Goal: Task Accomplishment & Management: Use online tool/utility

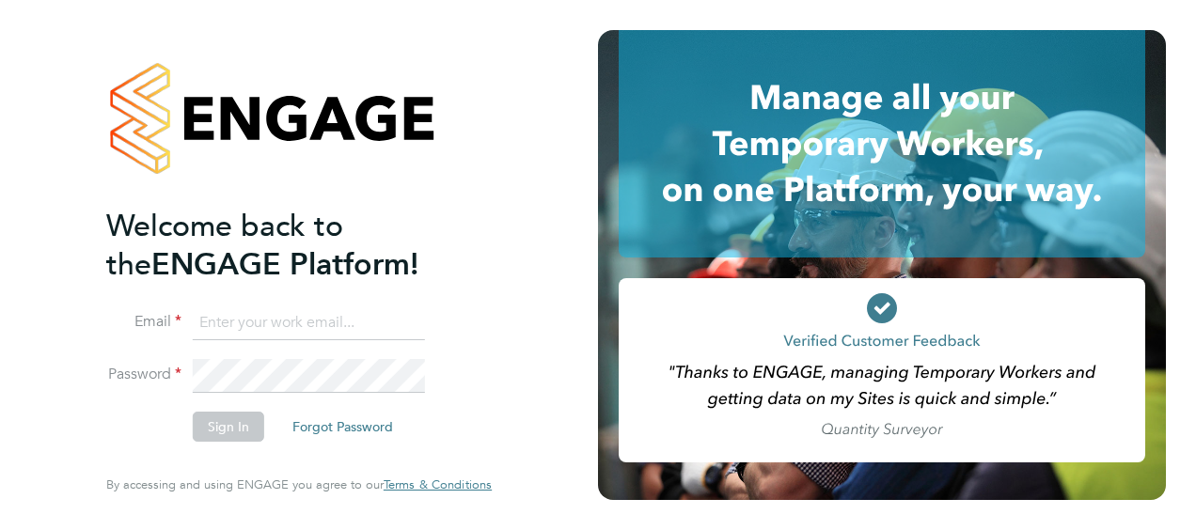
type input "[PERSON_NAME][EMAIL_ADDRESS][PERSON_NAME][DOMAIN_NAME]"
click at [243, 427] on button "Sign In" at bounding box center [228, 427] width 71 height 30
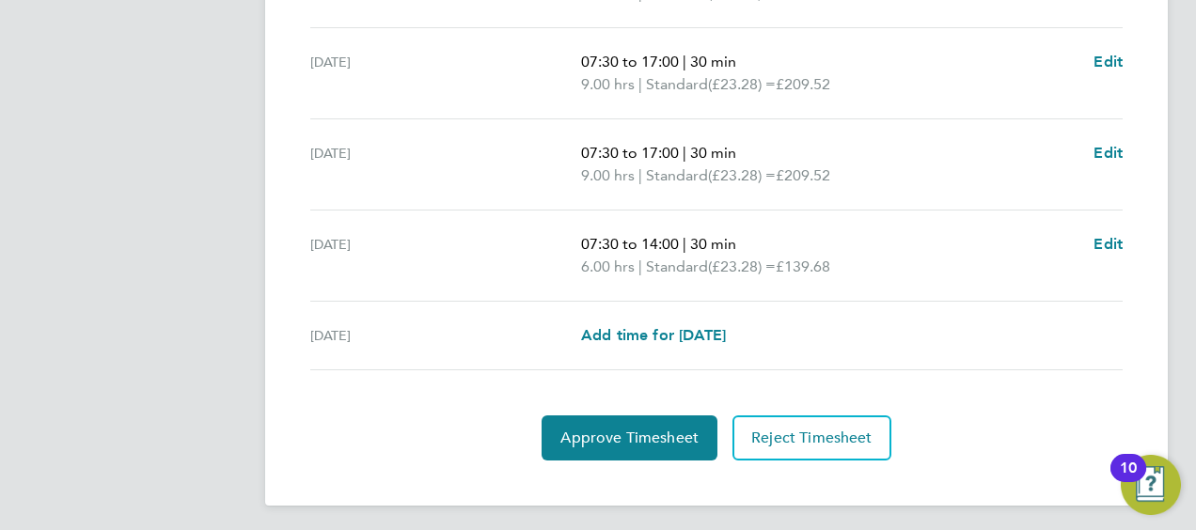
scroll to position [824, 0]
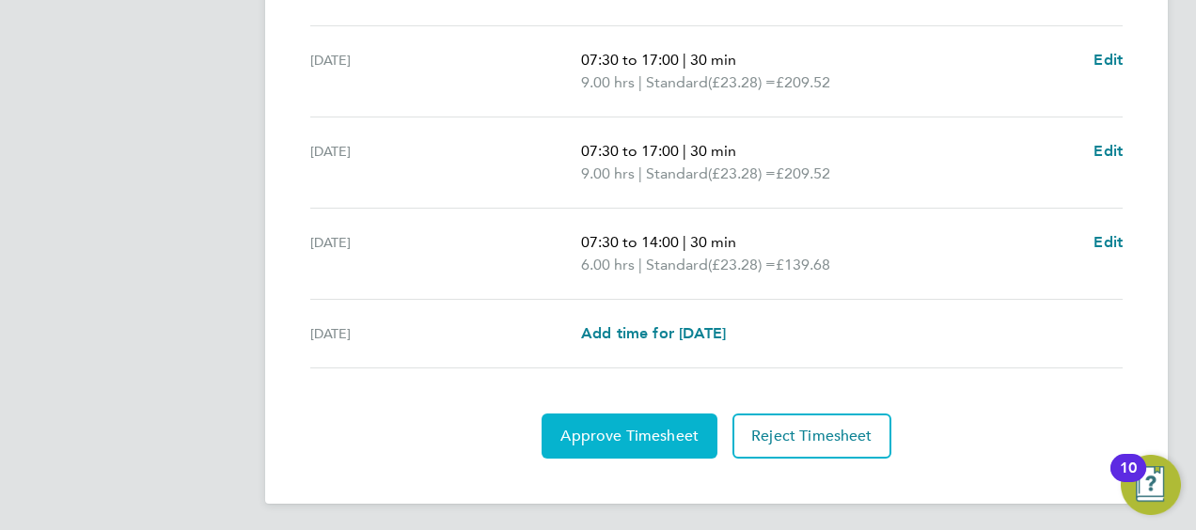
click at [634, 436] on span "Approve Timesheet" at bounding box center [629, 436] width 138 height 19
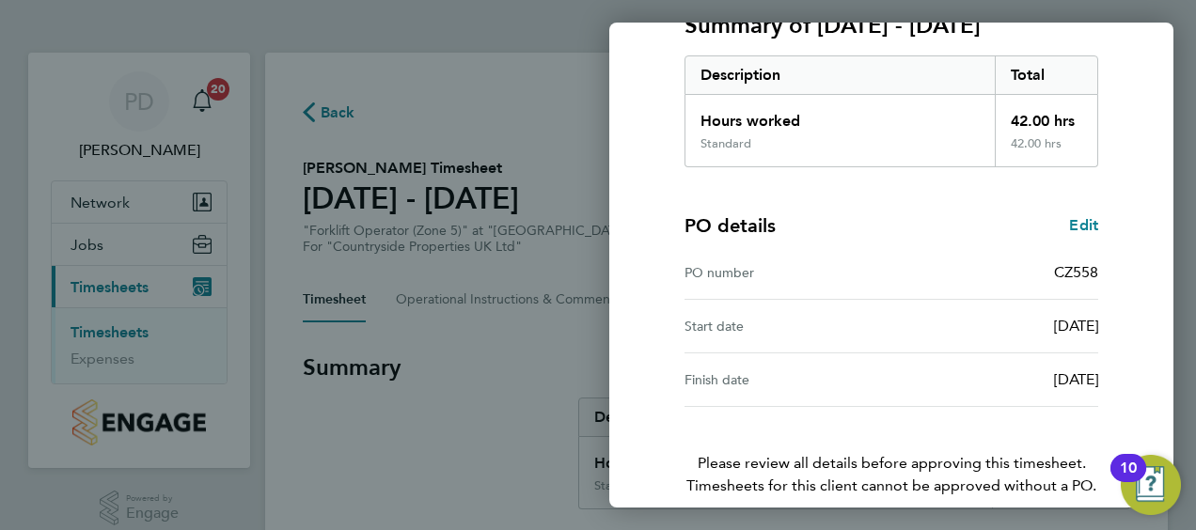
scroll to position [369, 0]
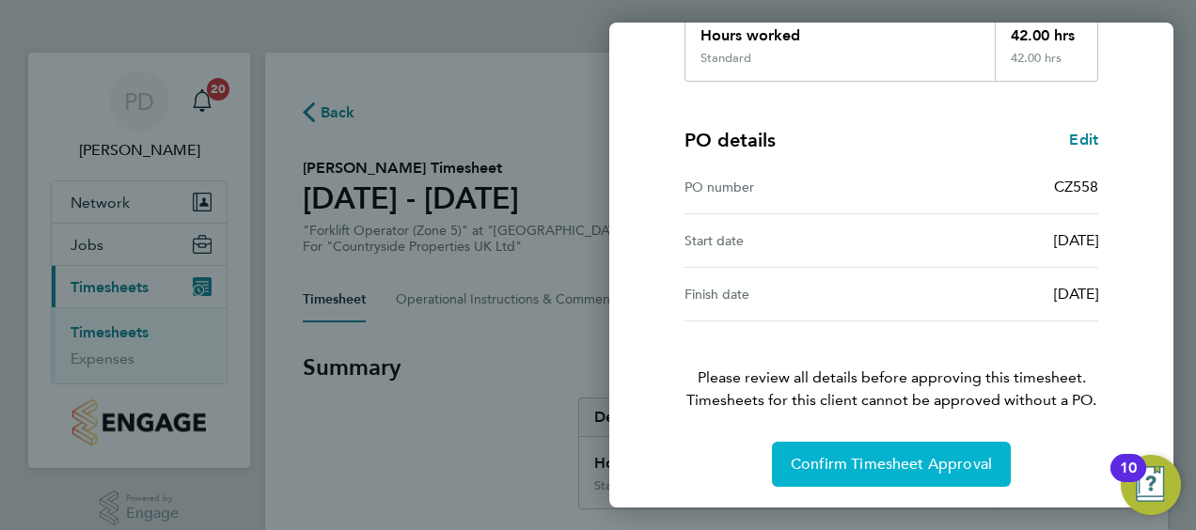
click at [951, 449] on button "Confirm Timesheet Approval" at bounding box center [891, 464] width 239 height 45
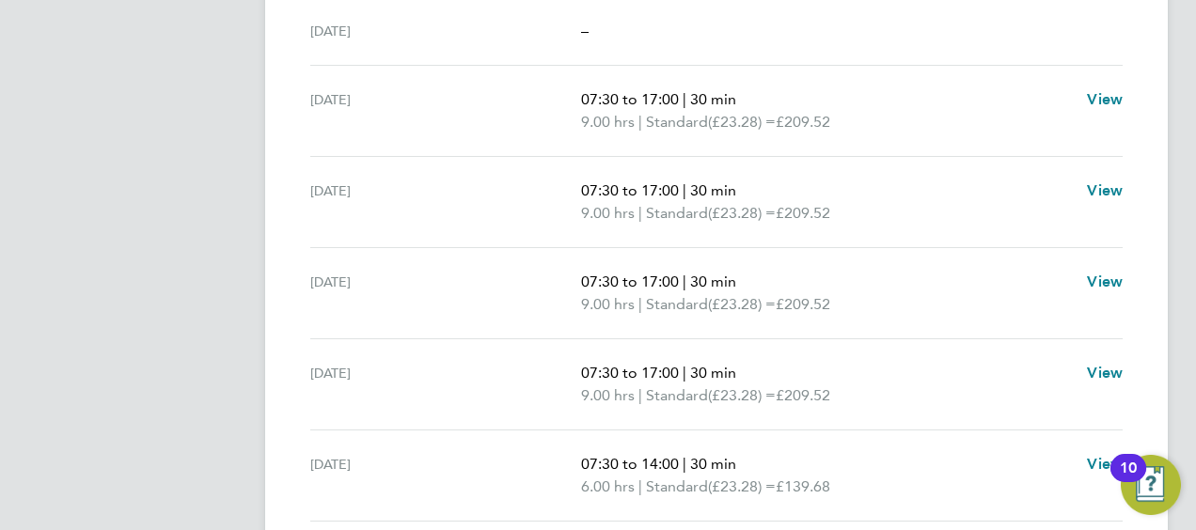
scroll to position [604, 0]
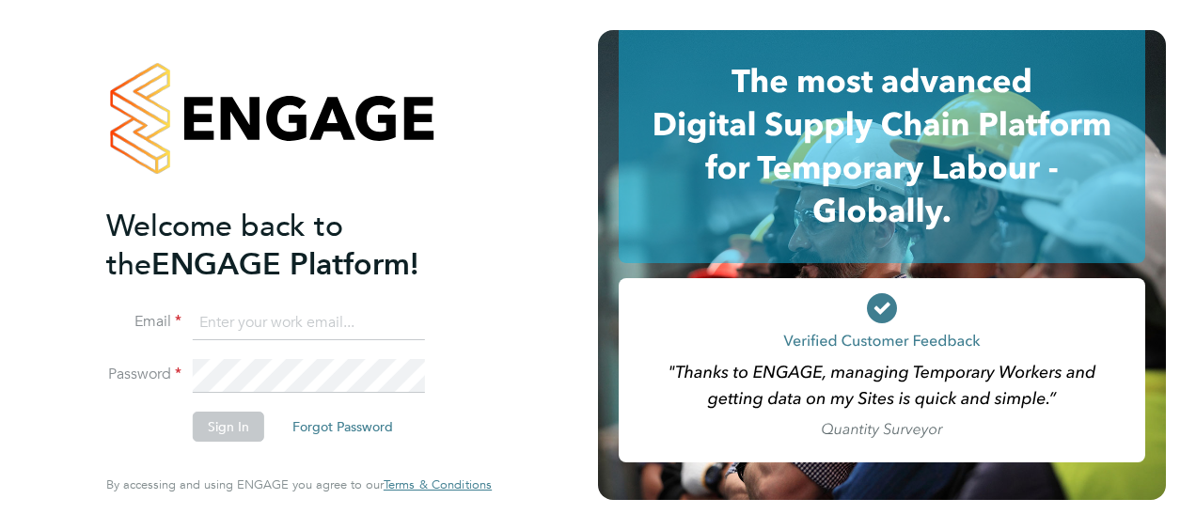
type input "[PERSON_NAME][EMAIL_ADDRESS][PERSON_NAME][DOMAIN_NAME]"
click at [212, 430] on button "Sign In" at bounding box center [228, 427] width 71 height 30
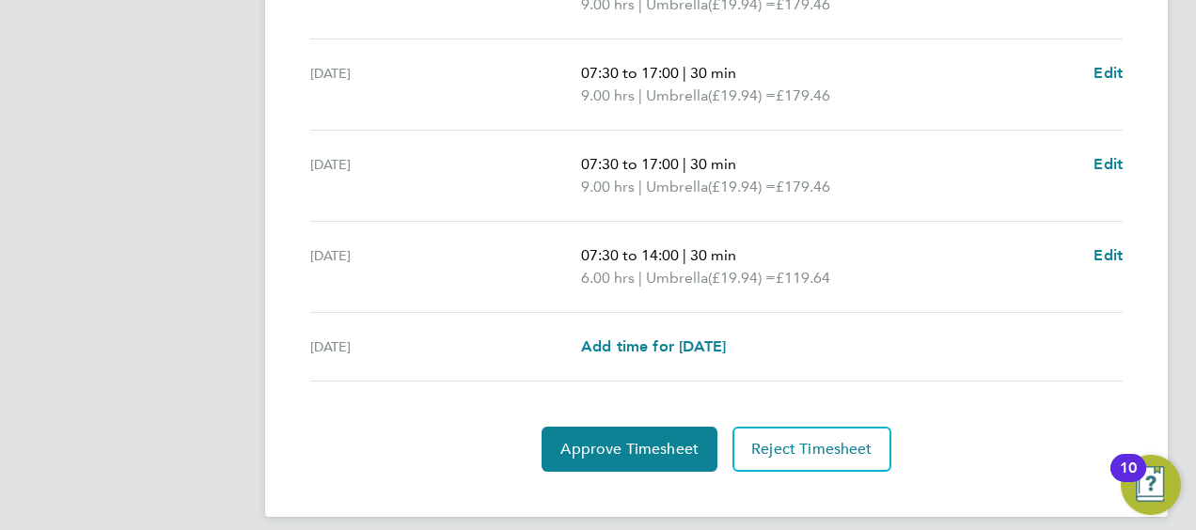
scroll to position [824, 0]
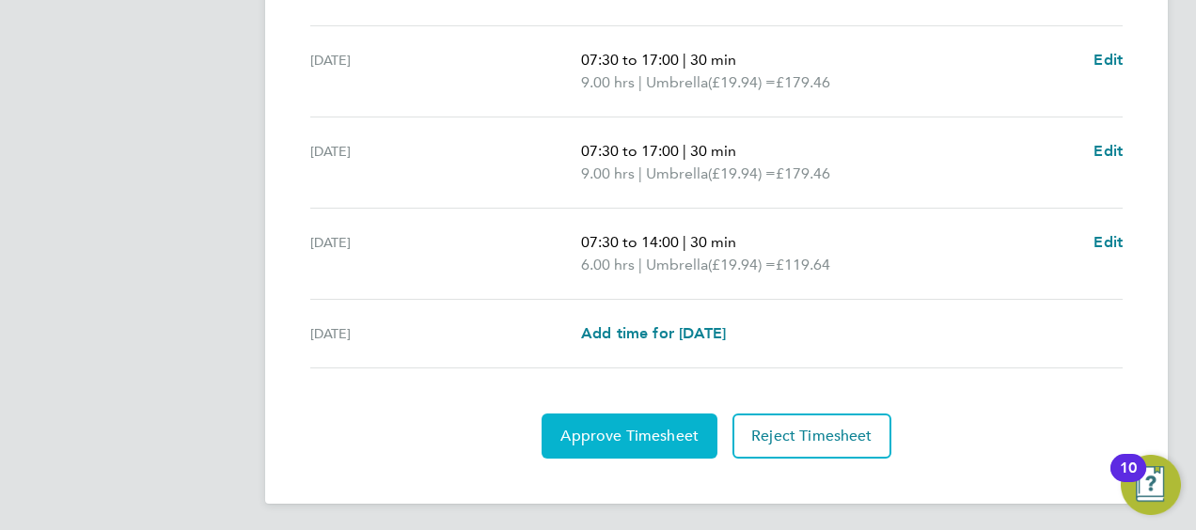
click at [640, 431] on span "Approve Timesheet" at bounding box center [629, 436] width 138 height 19
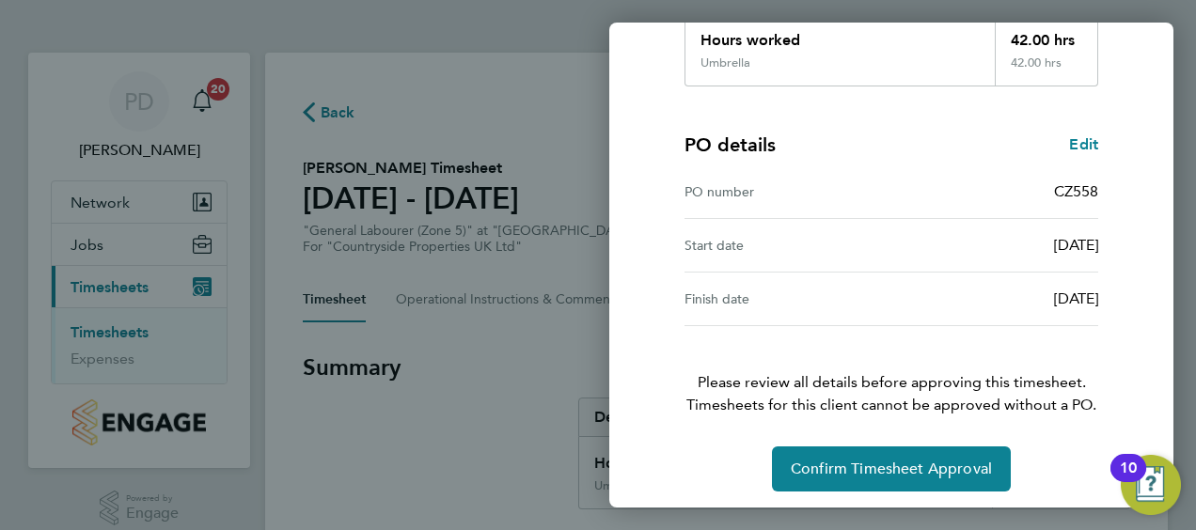
scroll to position [369, 0]
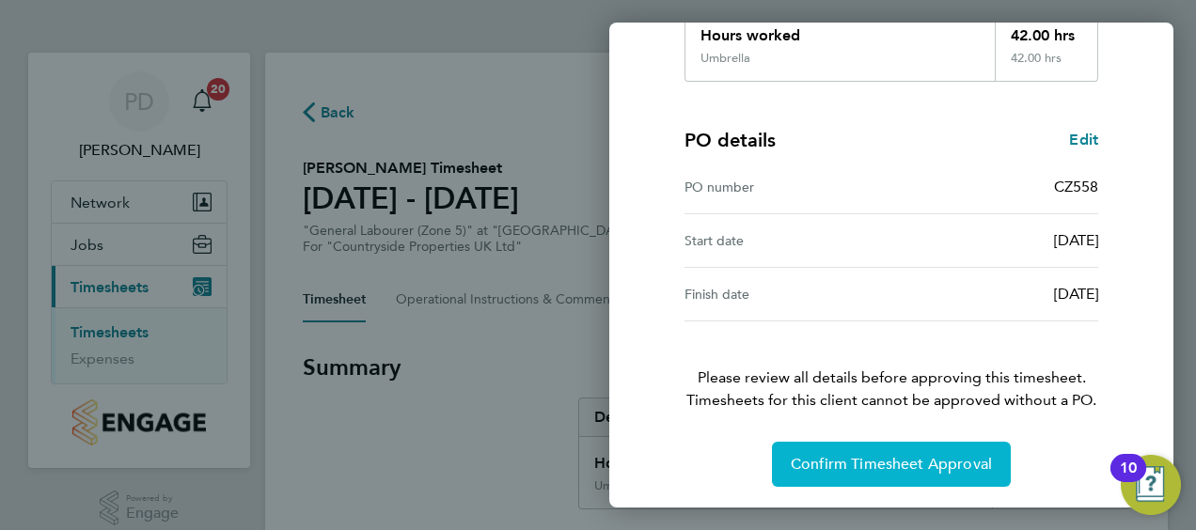
click at [830, 459] on span "Confirm Timesheet Approval" at bounding box center [891, 464] width 201 height 19
